Goal: Task Accomplishment & Management: Complete application form

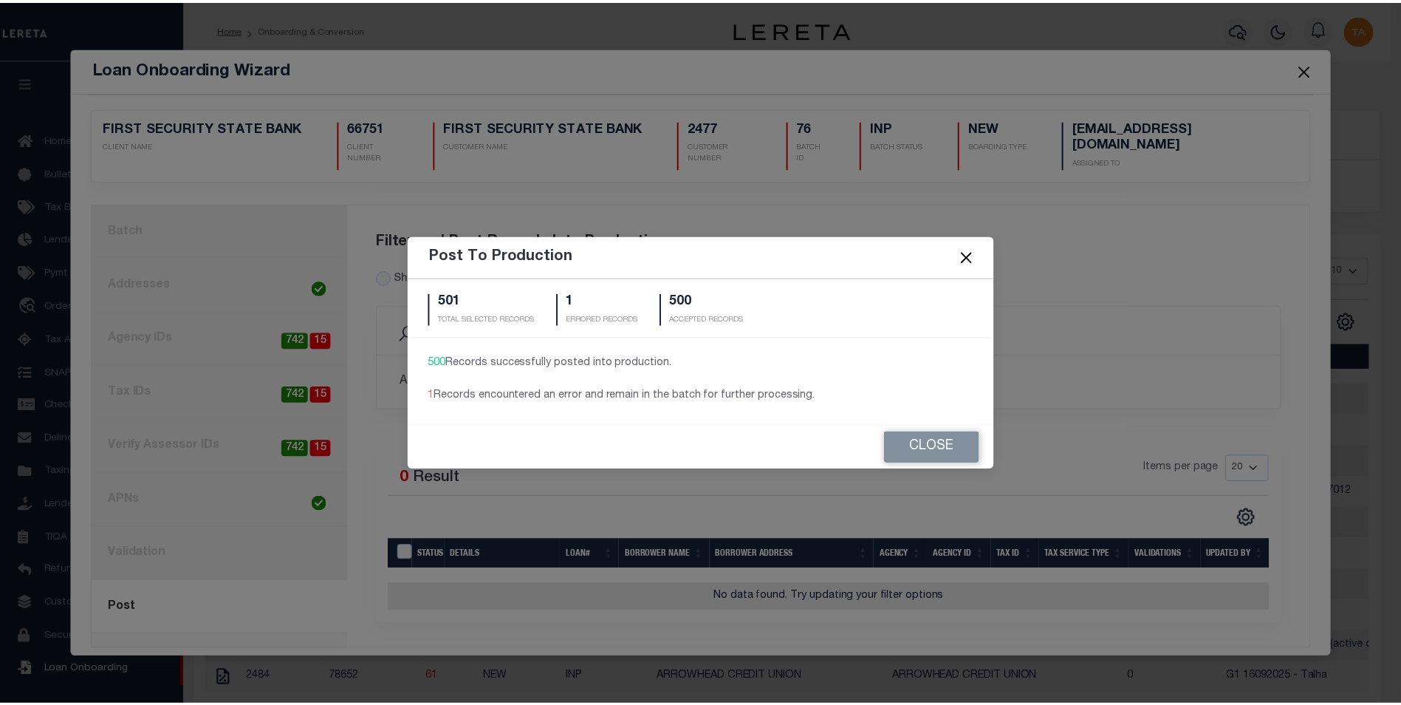
scroll to position [15, 0]
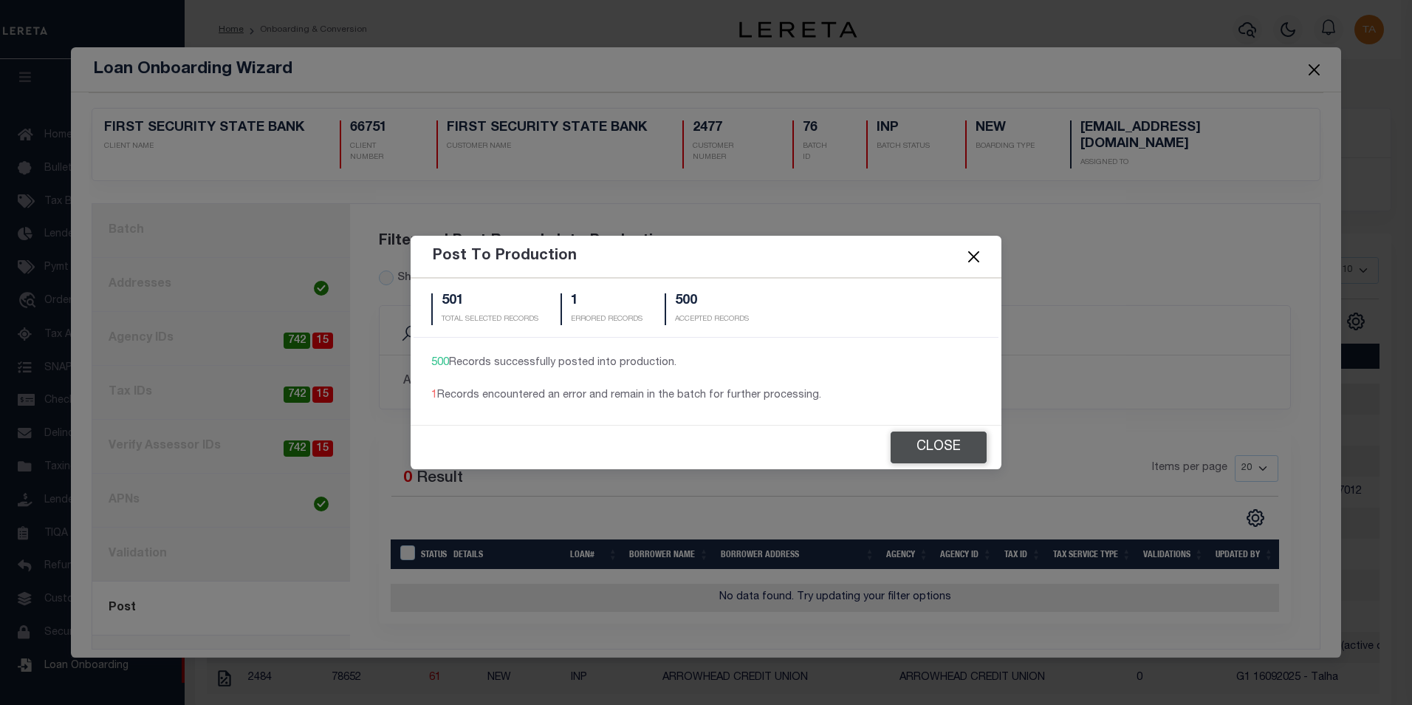
click at [932, 459] on button "Close" at bounding box center [939, 447] width 96 height 32
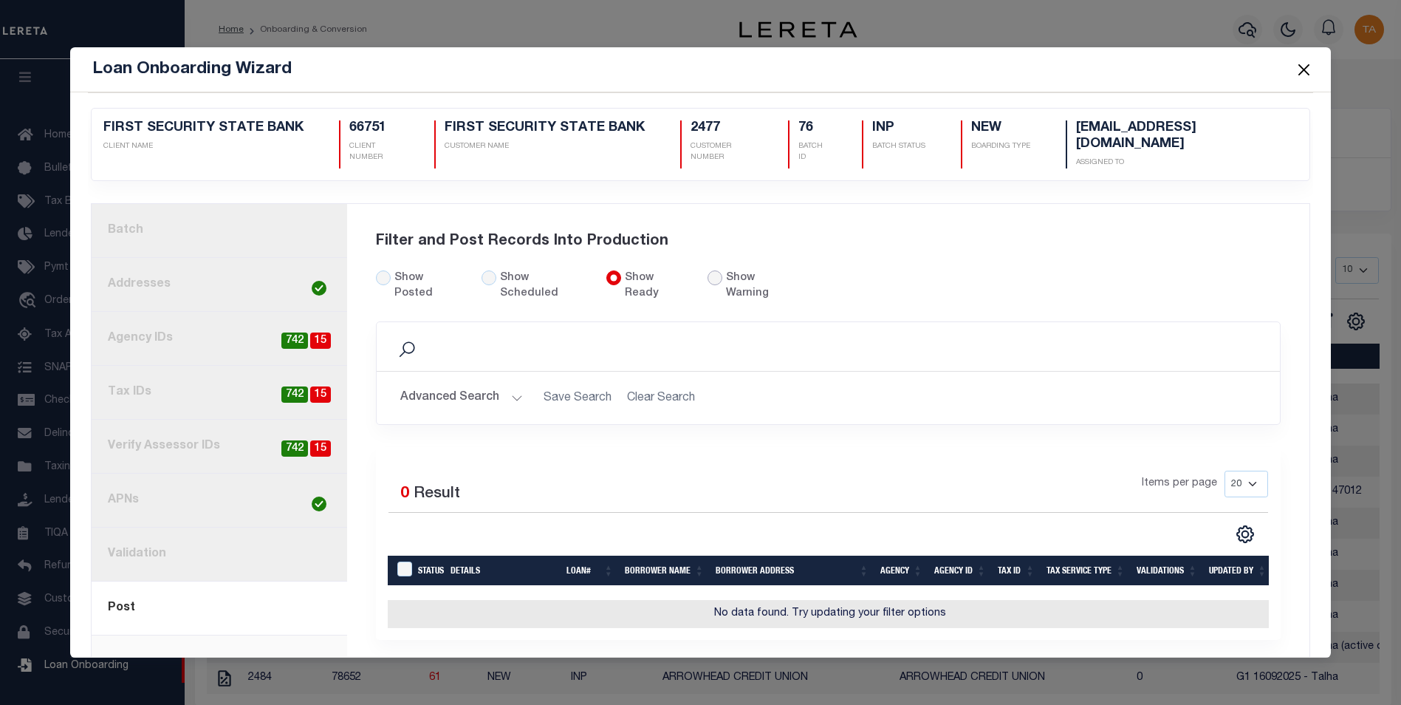
click at [708, 277] on input "radio" at bounding box center [715, 277] width 15 height 15
radio input "true"
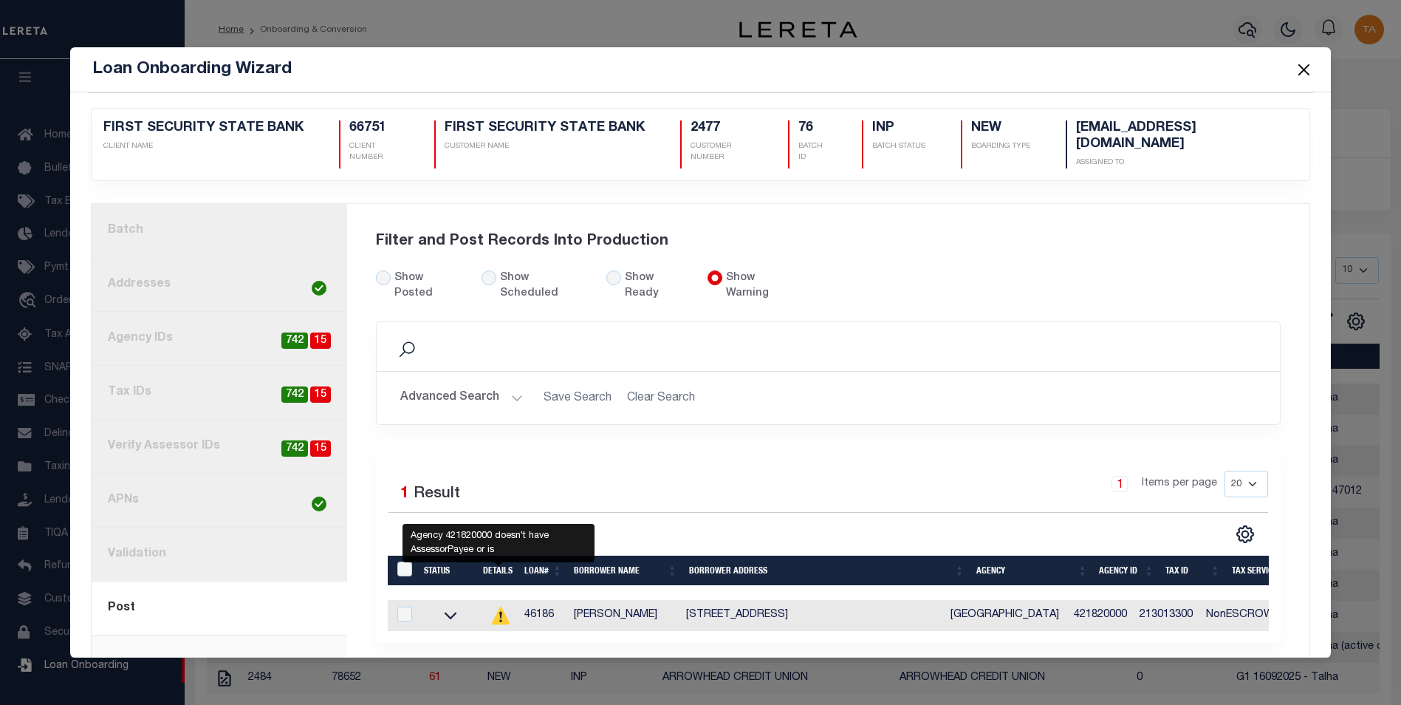
click at [496, 606] on icon at bounding box center [501, 615] width 18 height 18
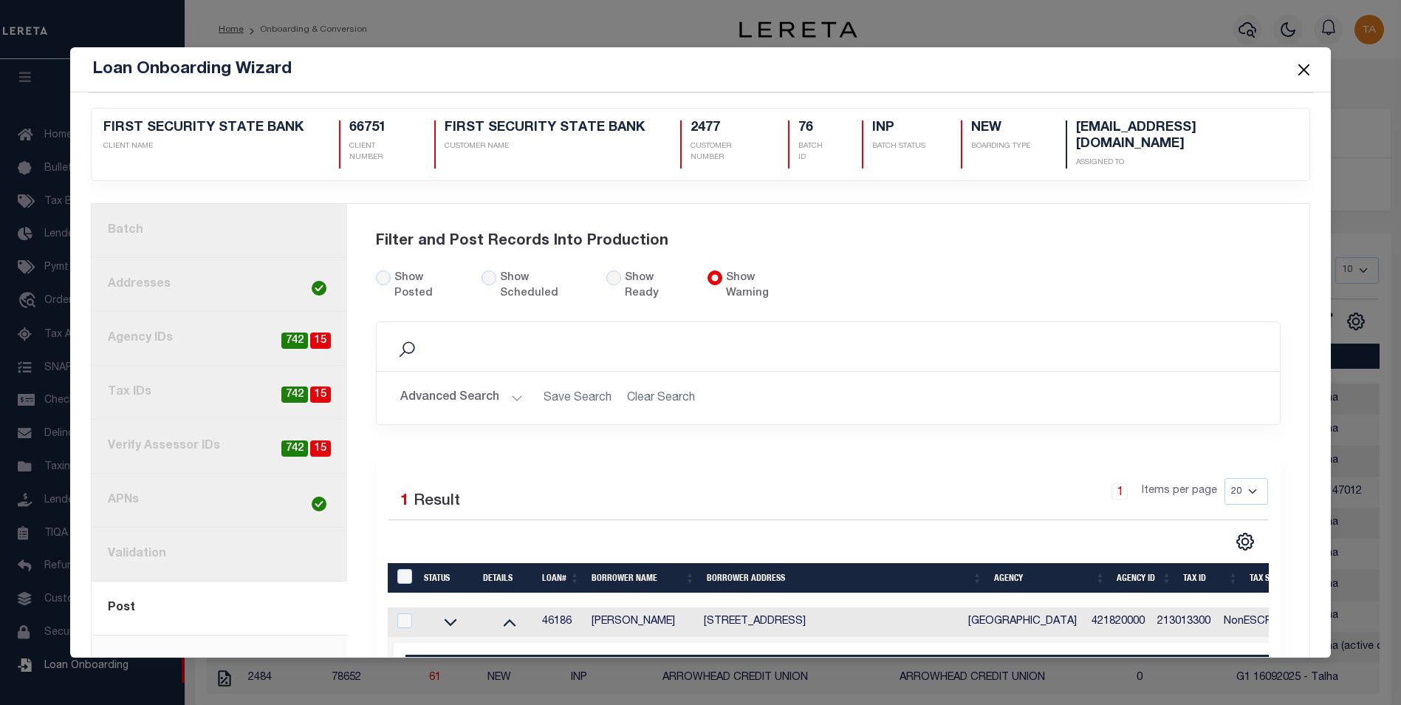
scroll to position [118, 0]
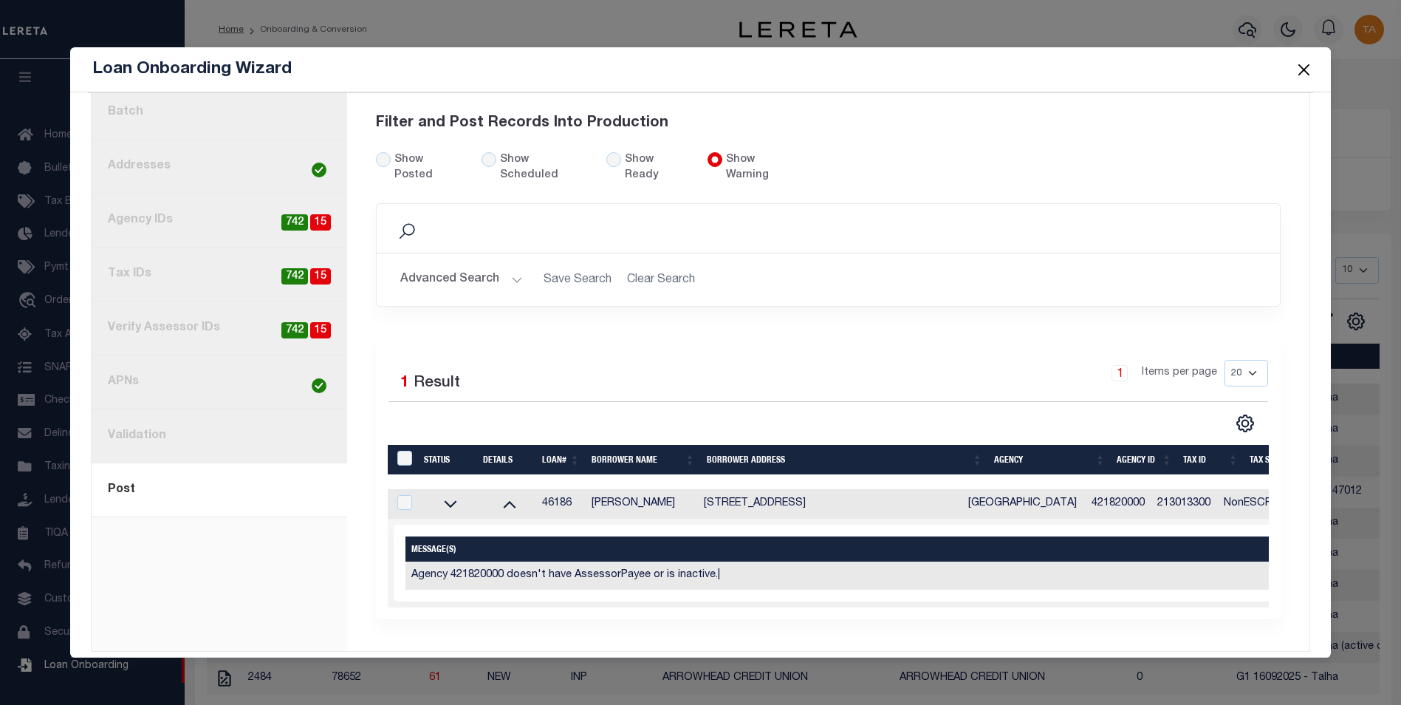
click at [553, 489] on td "46186" at bounding box center [560, 504] width 49 height 30
checkbox input "true"
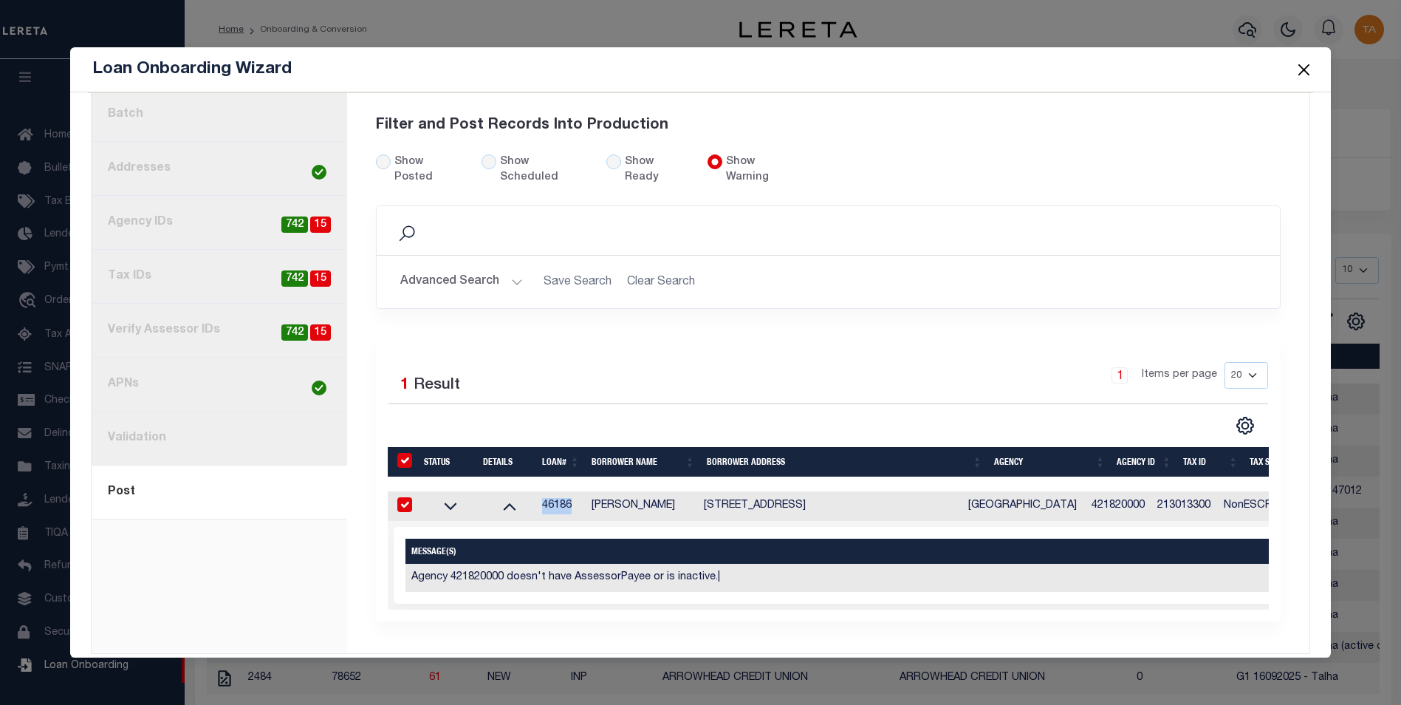
click at [553, 491] on td "46186" at bounding box center [560, 506] width 49 height 30
checkbox input "false"
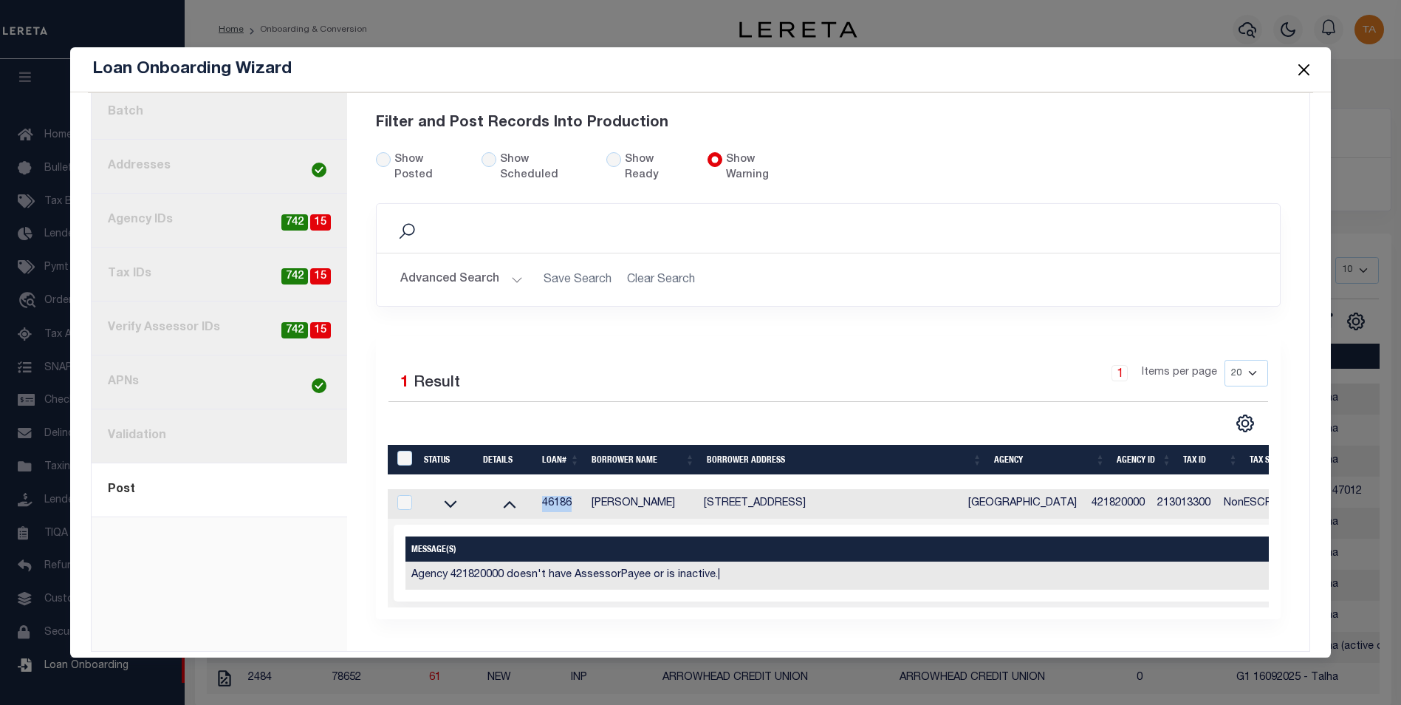
copy td "46186"
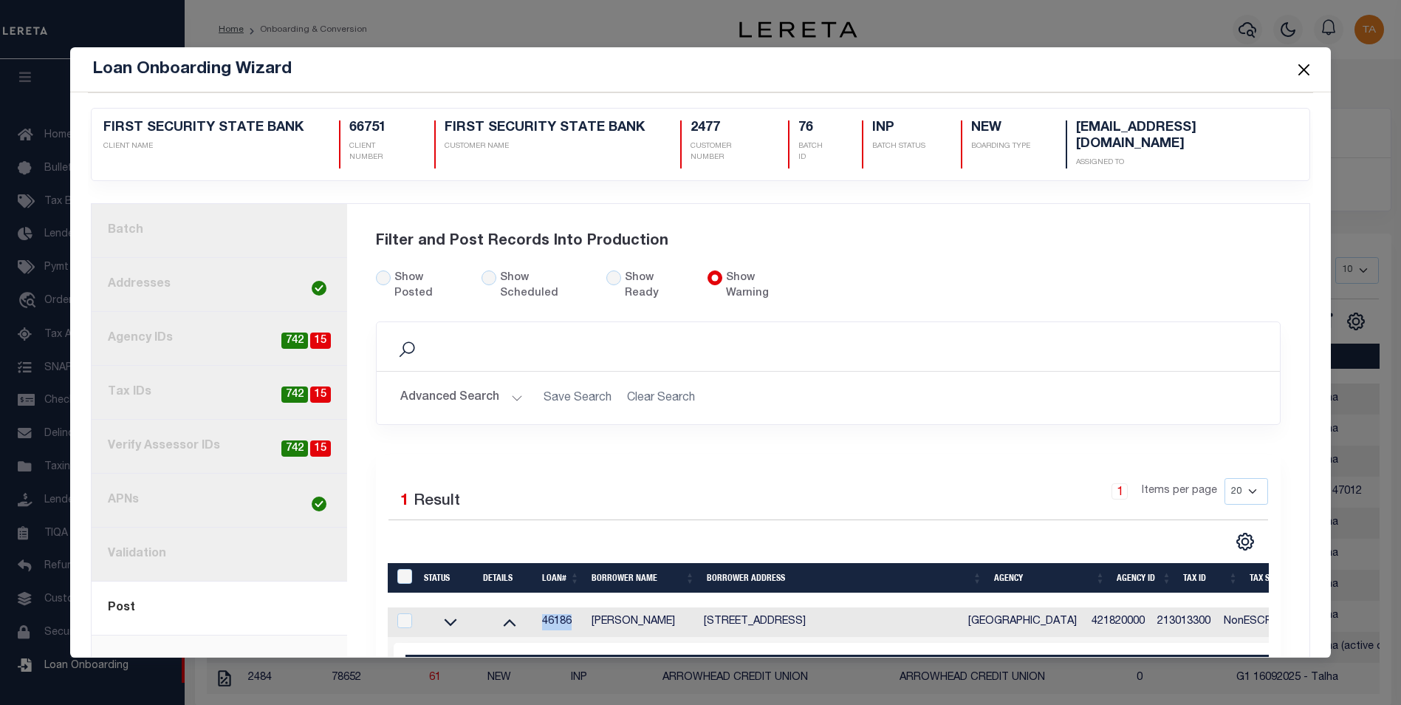
click at [1305, 70] on button "Close" at bounding box center [1303, 69] width 19 height 19
